Goal: Check status: Check status

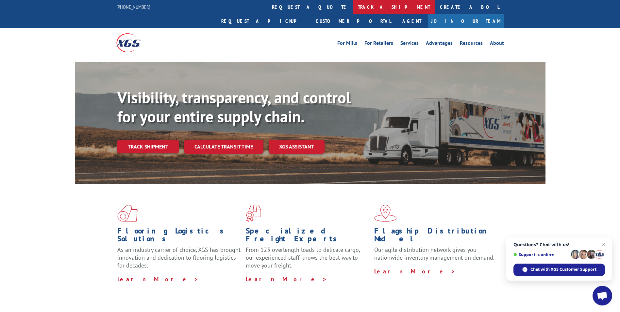
click at [353, 9] on link "track a shipment" at bounding box center [394, 7] width 82 height 14
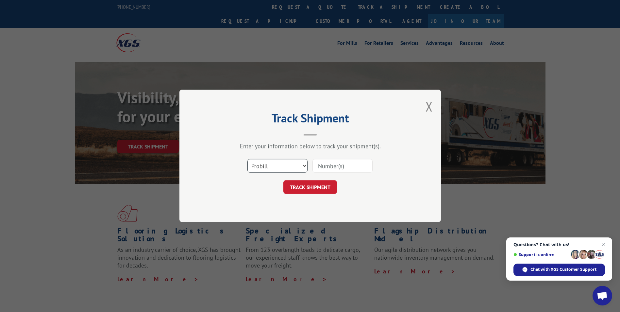
click at [280, 167] on select "Select category... Probill BOL PO" at bounding box center [277, 166] width 60 height 14
click at [247, 159] on select "Select category... Probill BOL PO" at bounding box center [277, 166] width 60 height 14
click at [282, 163] on select "Select category... Probill BOL PO" at bounding box center [277, 166] width 60 height 14
click at [247, 159] on select "Select category... Probill BOL PO" at bounding box center [277, 166] width 60 height 14
click at [278, 165] on select "Select category... Probill BOL PO" at bounding box center [277, 166] width 60 height 14
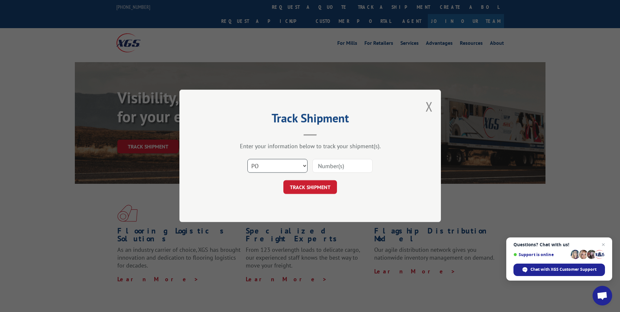
select select "probill"
click at [247, 159] on select "Select category... Probill BOL PO" at bounding box center [277, 166] width 60 height 14
click at [425, 111] on button "Close modal" at bounding box center [428, 106] width 7 height 17
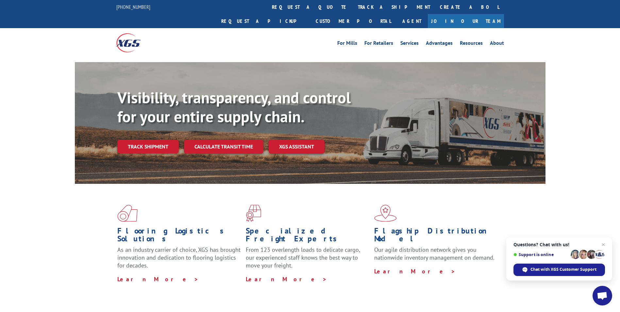
click at [125, 36] on img at bounding box center [128, 42] width 24 height 19
